Goal: Task Accomplishment & Management: Use online tool/utility

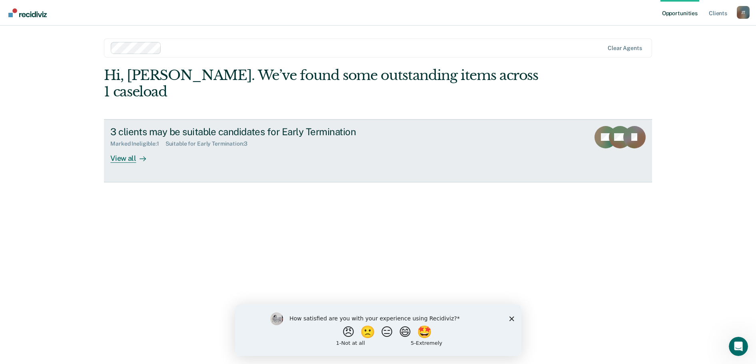
click at [137, 153] on div at bounding box center [141, 157] width 10 height 9
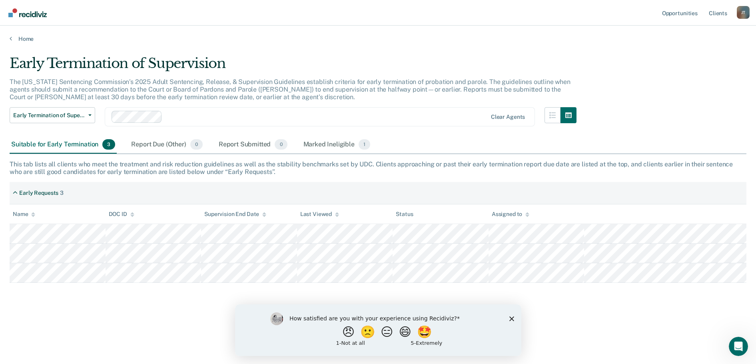
click at [510, 318] on polygon "Close survey" at bounding box center [511, 318] width 5 height 5
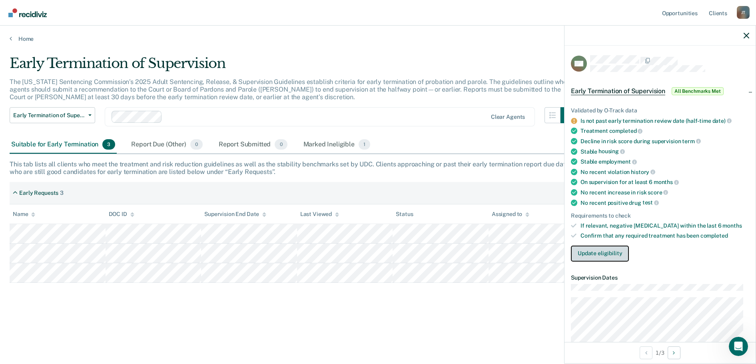
click at [607, 250] on button "Update eligibility" at bounding box center [600, 253] width 58 height 16
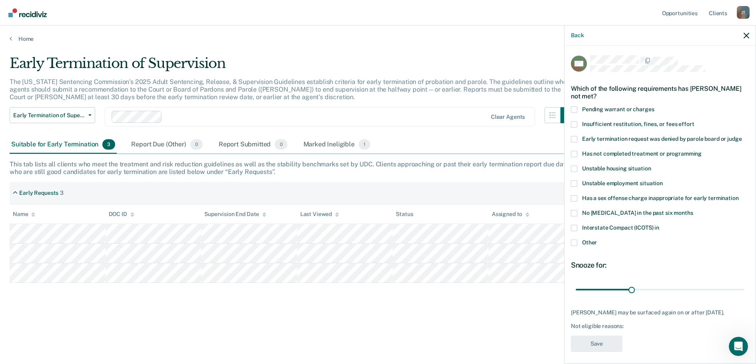
click at [575, 243] on span at bounding box center [574, 242] width 6 height 6
click at [597, 239] on input "Other" at bounding box center [597, 239] width 0 height 0
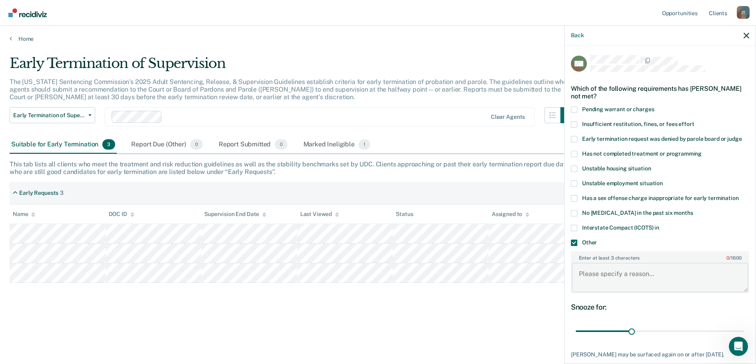
click at [613, 275] on textarea "Enter at least 3 characters 0 / 1600" at bounding box center [659, 278] width 177 height 30
type textarea "I"
type textarea "S"
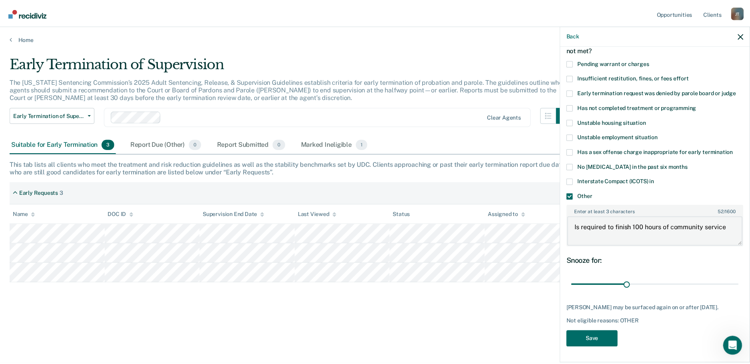
scroll to position [52, 0]
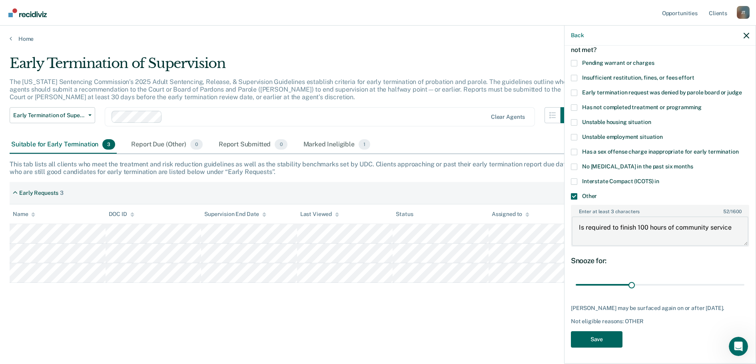
type textarea "Is required to finish 100 hours of community service"
click at [605, 342] on button "Save" at bounding box center [597, 339] width 52 height 16
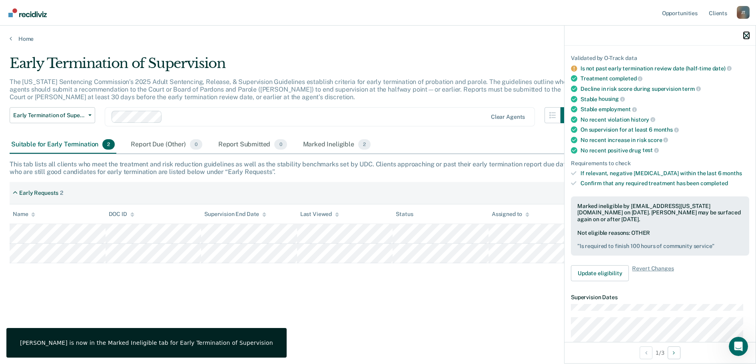
click at [746, 37] on icon "button" at bounding box center [746, 36] width 6 height 6
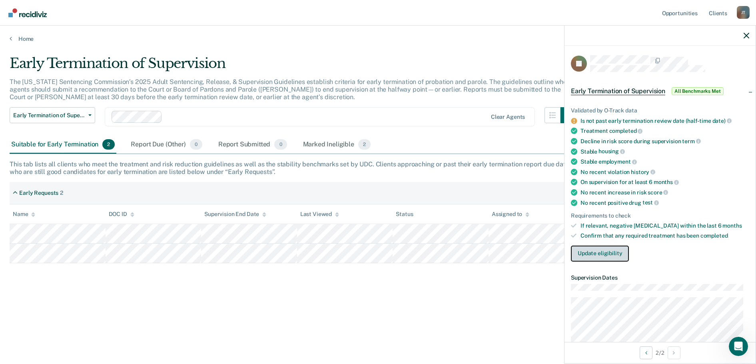
click at [615, 256] on button "Update eligibility" at bounding box center [600, 253] width 58 height 16
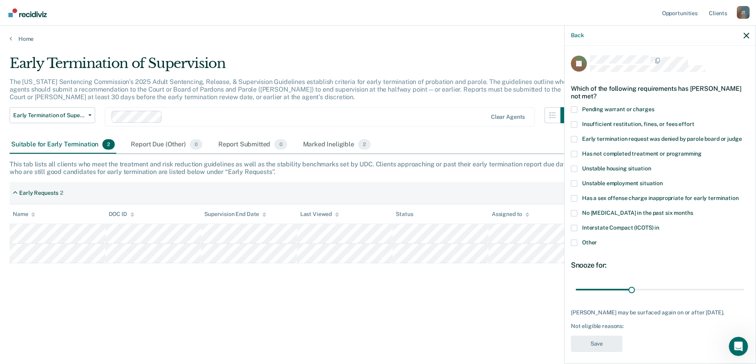
click at [574, 195] on span at bounding box center [574, 198] width 6 height 6
click at [738, 195] on input "Has a sex offense charge inappropriate for early termination" at bounding box center [738, 195] width 0 height 0
click at [629, 283] on div at bounding box center [631, 282] width 5 height 2
drag, startPoint x: 628, startPoint y: 288, endPoint x: 749, endPoint y: 297, distance: 121.4
type input "90"
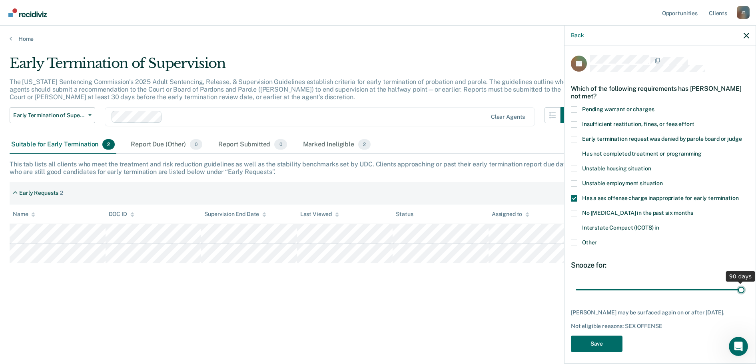
click at [744, 296] on input "range" at bounding box center [659, 289] width 169 height 14
click at [603, 351] on button "Save" at bounding box center [597, 343] width 52 height 16
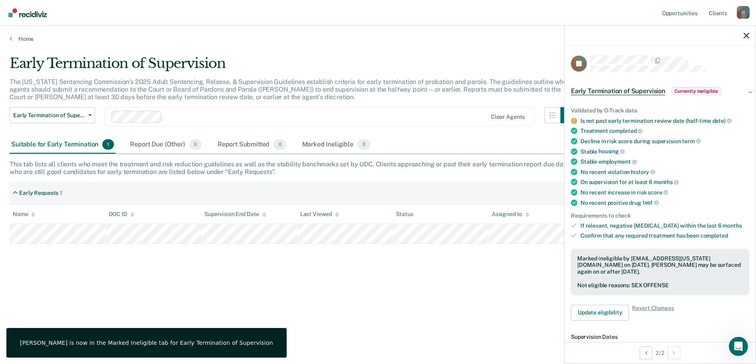
click at [525, 302] on div "Early Termination of Supervision The [US_STATE] Sentencing Commission’s 2025 Ad…" at bounding box center [378, 179] width 736 height 249
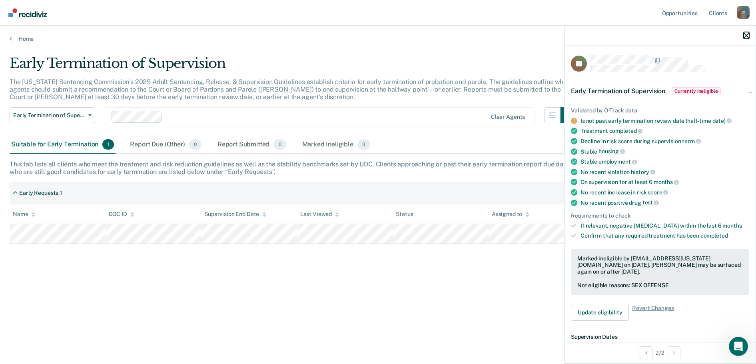
click at [744, 34] on icon "button" at bounding box center [746, 36] width 6 height 6
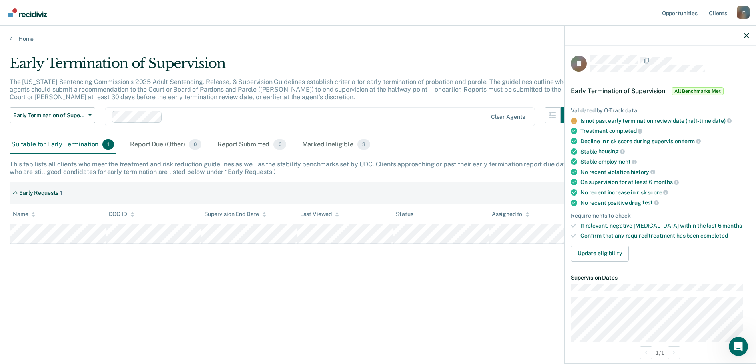
drag, startPoint x: 276, startPoint y: 295, endPoint x: 288, endPoint y: 291, distance: 12.3
click at [285, 294] on div "Early Termination of Supervision The [US_STATE] Sentencing Commission’s 2025 Ad…" at bounding box center [378, 179] width 736 height 249
click at [746, 32] on div at bounding box center [659, 36] width 191 height 20
click at [745, 36] on icon "button" at bounding box center [746, 36] width 6 height 6
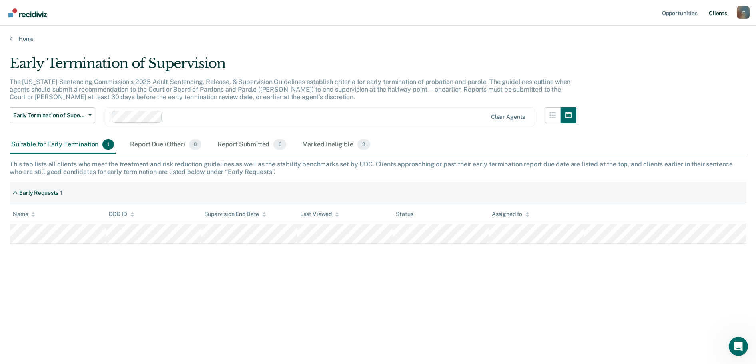
click at [718, 12] on link "Client s" at bounding box center [718, 13] width 22 height 26
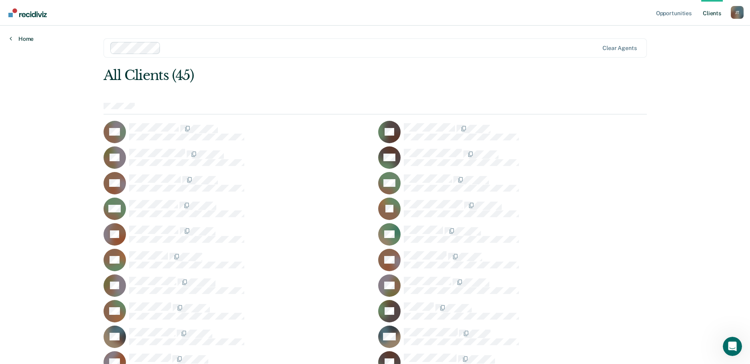
click at [23, 39] on link "Home" at bounding box center [22, 38] width 24 height 7
